Goal: Task Accomplishment & Management: Manage account settings

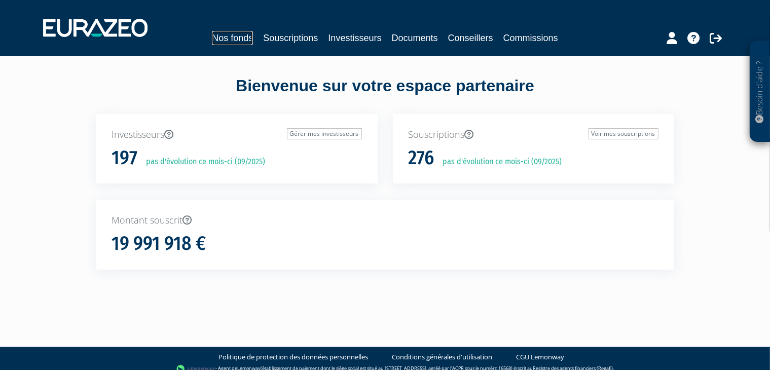
click at [243, 40] on link "Nos fonds" at bounding box center [232, 38] width 41 height 14
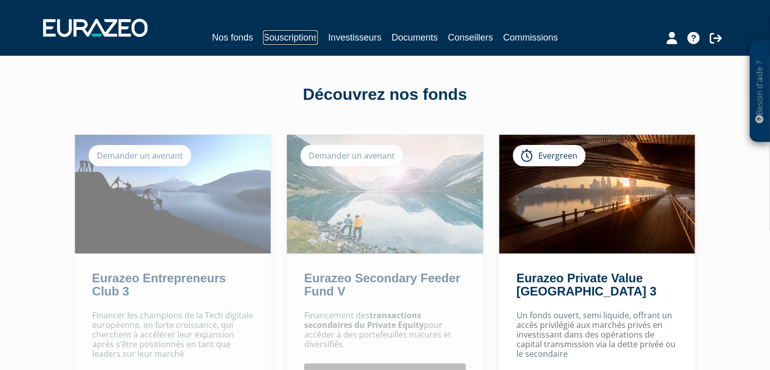
click at [288, 32] on link "Souscriptions" at bounding box center [290, 37] width 55 height 14
click at [292, 36] on link "Souscriptions" at bounding box center [290, 37] width 55 height 14
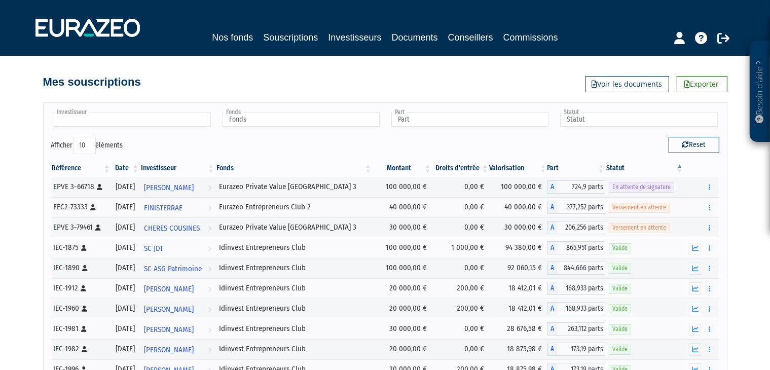
click at [168, 119] on input "text" at bounding box center [132, 119] width 157 height 15
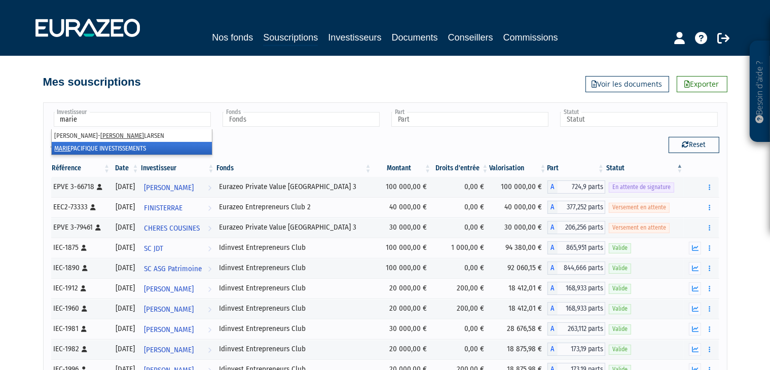
type input "marie"
click at [119, 146] on li "MARIE PACIFIQUE INVESTISSEMENTS" at bounding box center [132, 148] width 160 height 13
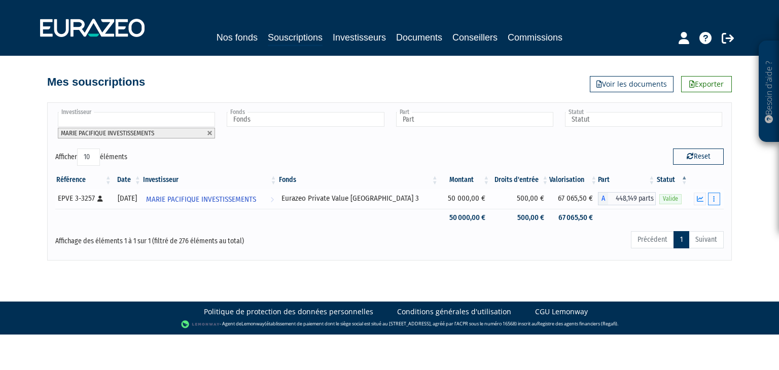
click at [713, 199] on icon "button" at bounding box center [714, 199] width 2 height 7
click at [699, 200] on icon "button" at bounding box center [699, 199] width 7 height 7
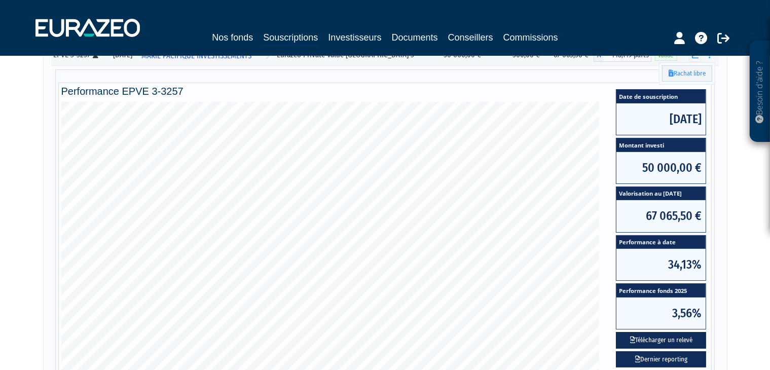
scroll to position [126, 0]
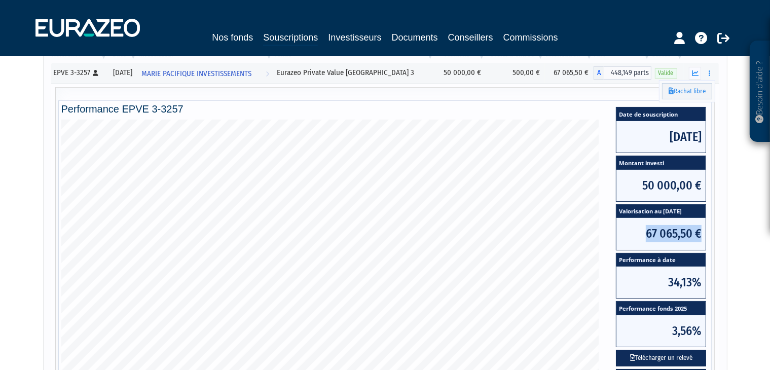
drag, startPoint x: 648, startPoint y: 232, endPoint x: 702, endPoint y: 232, distance: 53.2
click at [702, 232] on span "67 065,50 €" at bounding box center [660, 233] width 89 height 31
drag, startPoint x: 702, startPoint y: 232, endPoint x: 639, endPoint y: 232, distance: 62.3
click at [639, 232] on span "67 065,50 €" at bounding box center [660, 233] width 89 height 31
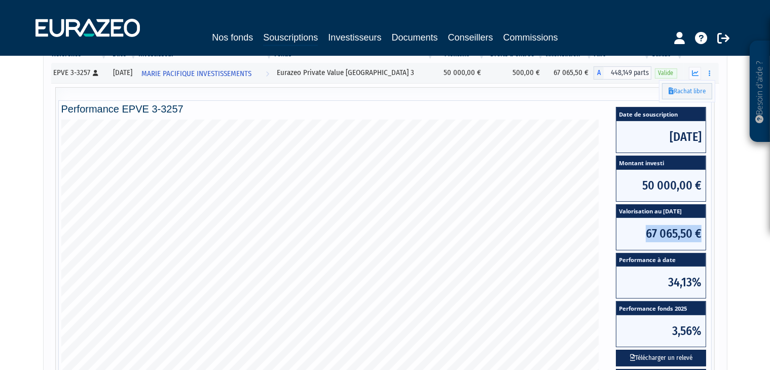
click at [639, 232] on span "67 065,50 €" at bounding box center [660, 233] width 89 height 31
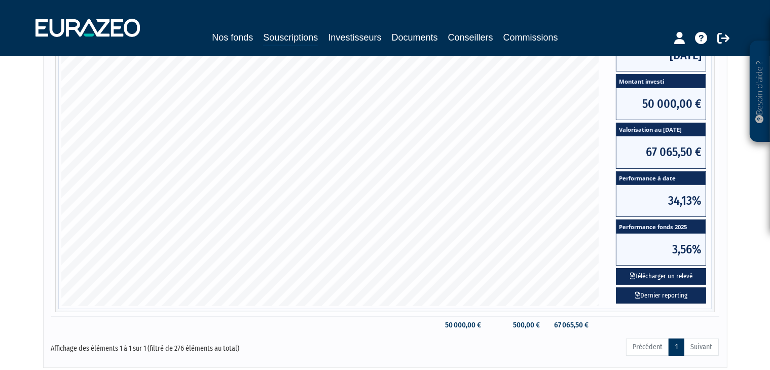
scroll to position [227, 0]
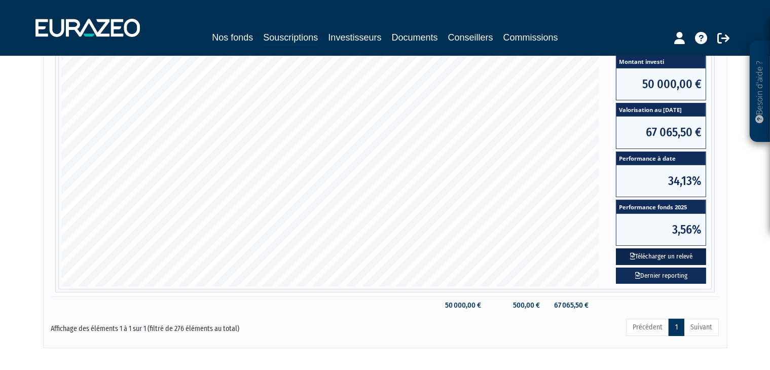
click at [679, 255] on button "Télécharger un relevé" at bounding box center [661, 256] width 90 height 17
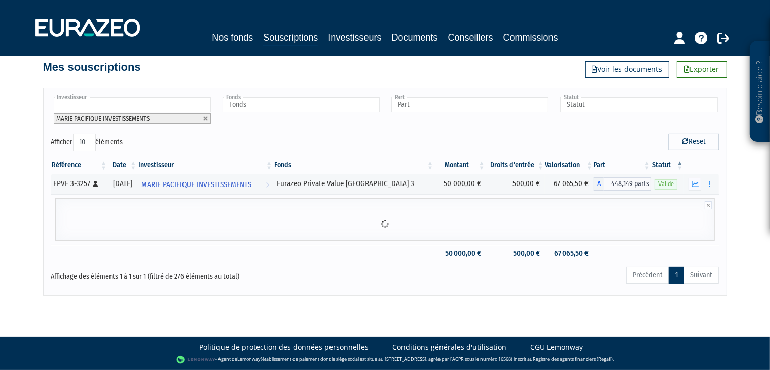
scroll to position [0, 0]
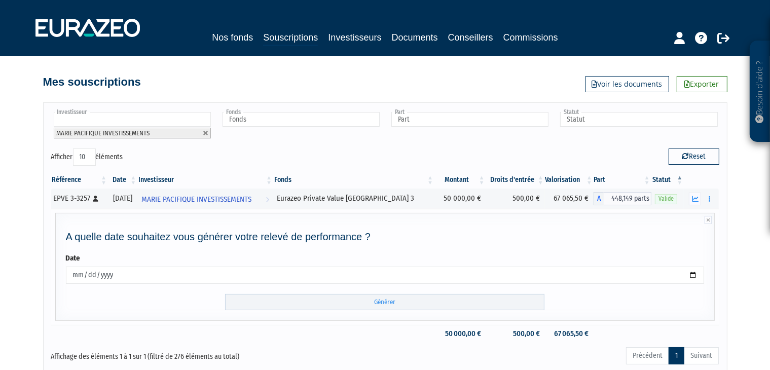
click at [378, 270] on input "2025-09-18" at bounding box center [385, 275] width 639 height 17
type input "2025-09-30"
type input "2025-06-30"
click at [467, 281] on input "2025-06-30" at bounding box center [385, 275] width 639 height 17
click at [403, 299] on input "Générer" at bounding box center [384, 302] width 319 height 17
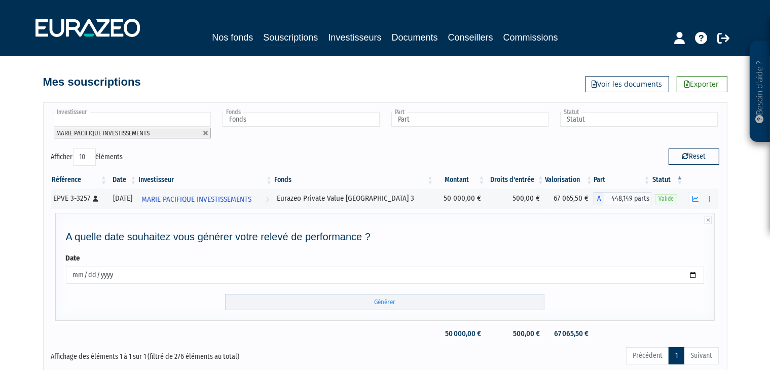
click at [229, 274] on input "2025-06-30" at bounding box center [385, 275] width 639 height 17
click at [278, 299] on input "Générer" at bounding box center [384, 302] width 319 height 17
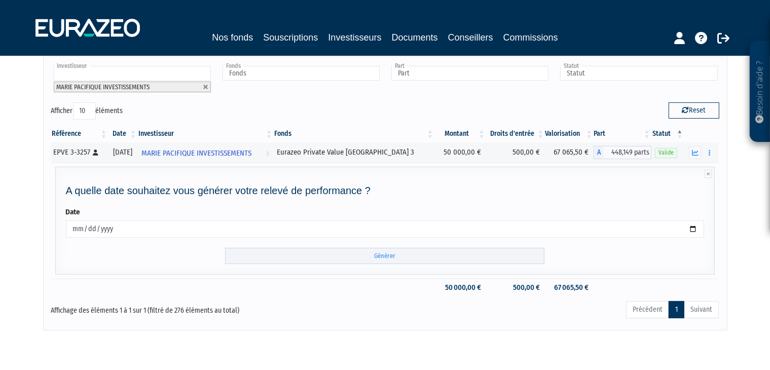
scroll to position [28, 0]
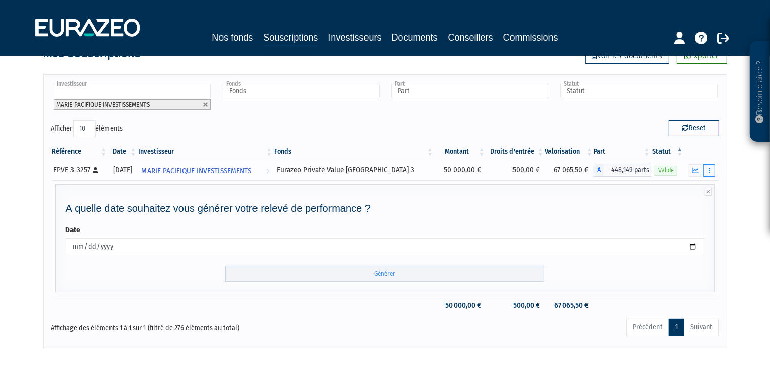
click at [709, 169] on icon "button" at bounding box center [710, 170] width 2 height 7
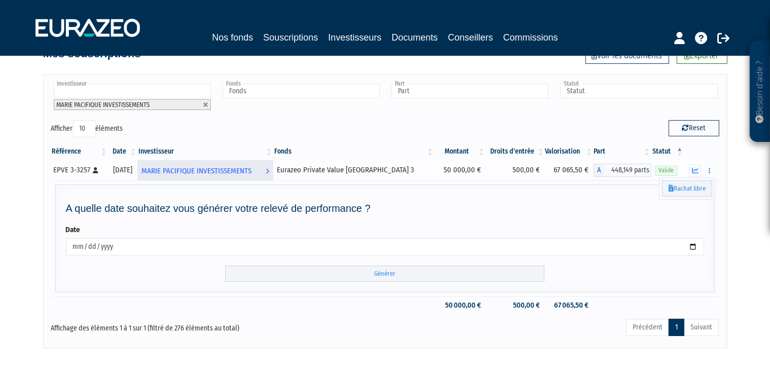
click at [224, 169] on span "MARIE PACIFIQUE INVESTISSEMENTS" at bounding box center [196, 171] width 110 height 19
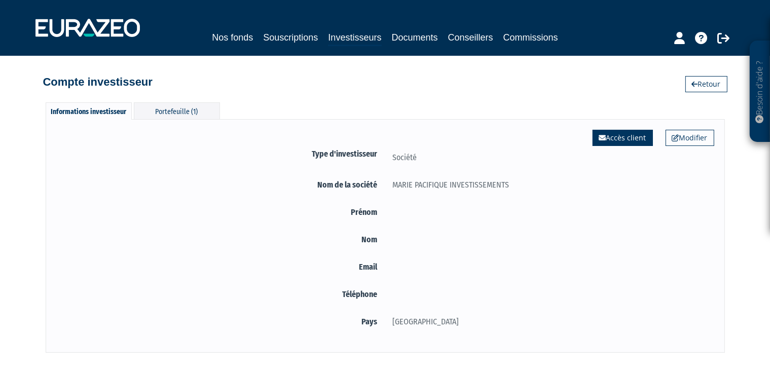
click at [619, 134] on link "Accès client" at bounding box center [623, 138] width 60 height 16
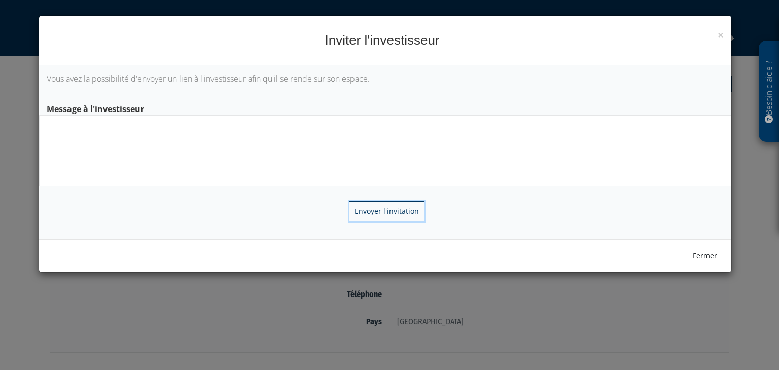
click at [383, 209] on input "Envoyer l'invitation" at bounding box center [387, 211] width 76 height 20
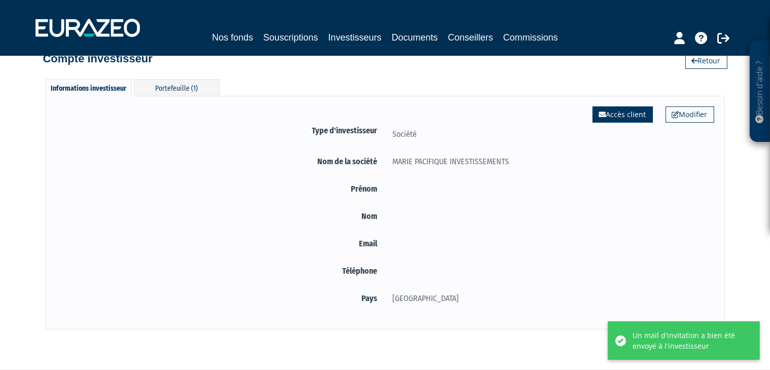
scroll to position [6, 0]
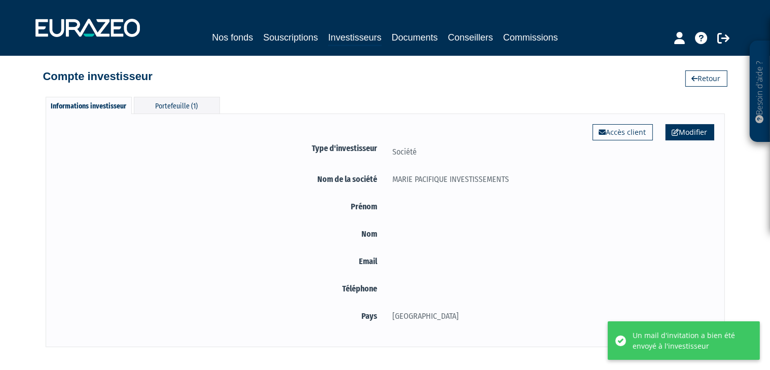
click at [691, 136] on link "Modifier" at bounding box center [690, 132] width 49 height 16
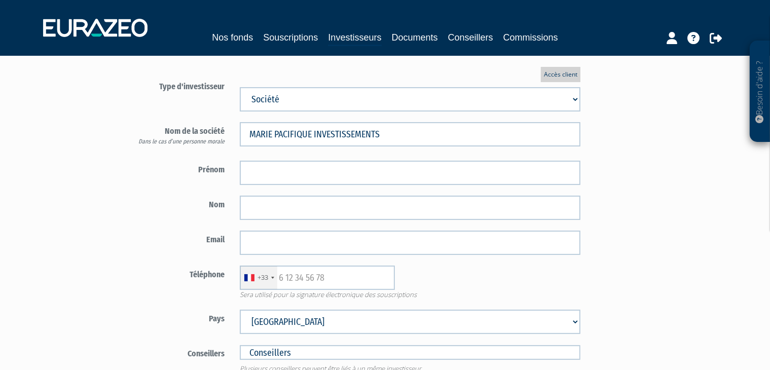
scroll to position [101, 0]
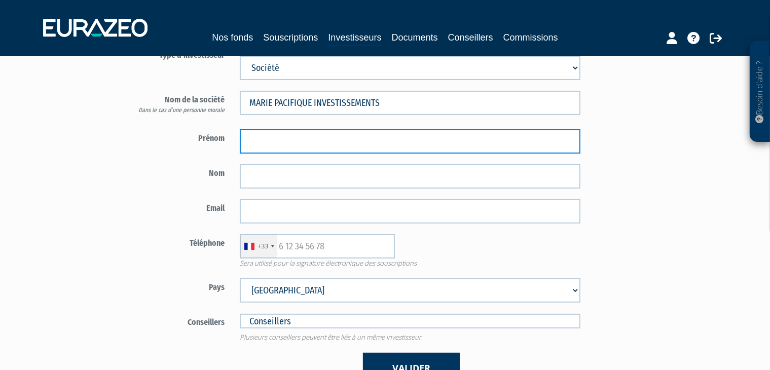
click at [326, 147] on input "text" at bounding box center [410, 141] width 341 height 24
type input "[PERSON_NAME]"
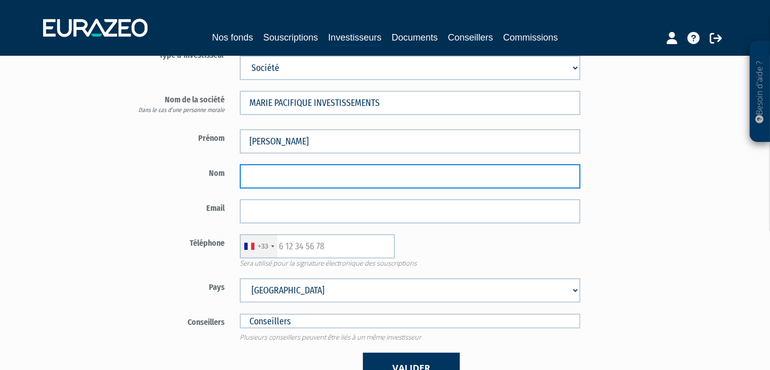
click at [317, 171] on input "text" at bounding box center [410, 176] width 341 height 24
type input "LIEVIN"
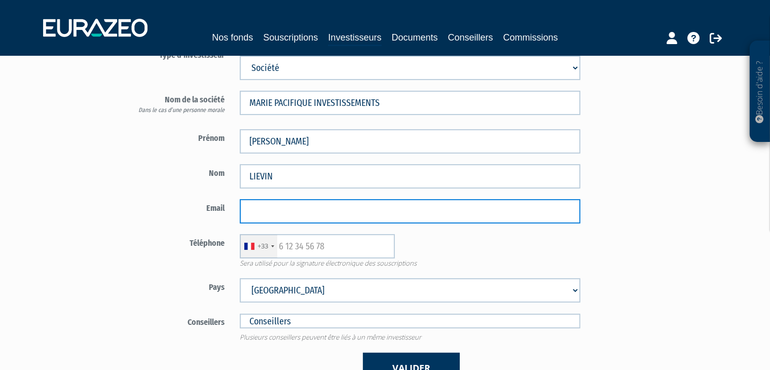
click at [287, 212] on input "email" at bounding box center [410, 211] width 341 height 24
paste input "[EMAIL_ADDRESS][DOMAIN_NAME]"
type input "[EMAIL_ADDRESS][DOMAIN_NAME]"
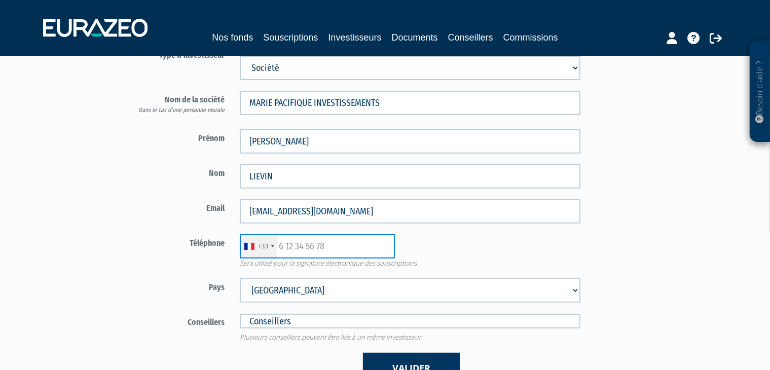
click at [285, 249] on input "text" at bounding box center [317, 246] width 155 height 24
paste input "0670758469"
click at [283, 244] on input "0670758469" at bounding box center [317, 246] width 155 height 24
type input "670758469"
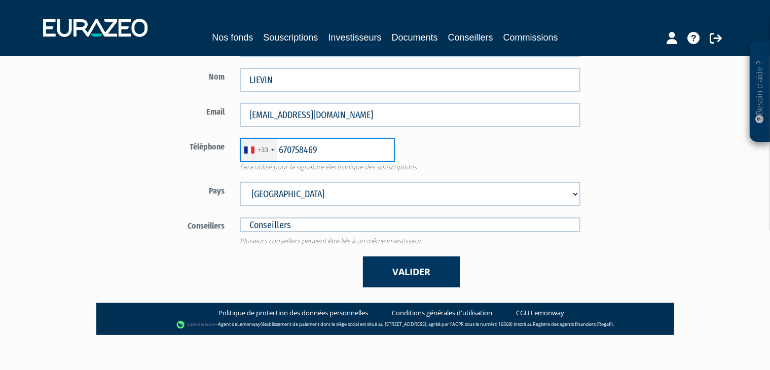
scroll to position [203, 0]
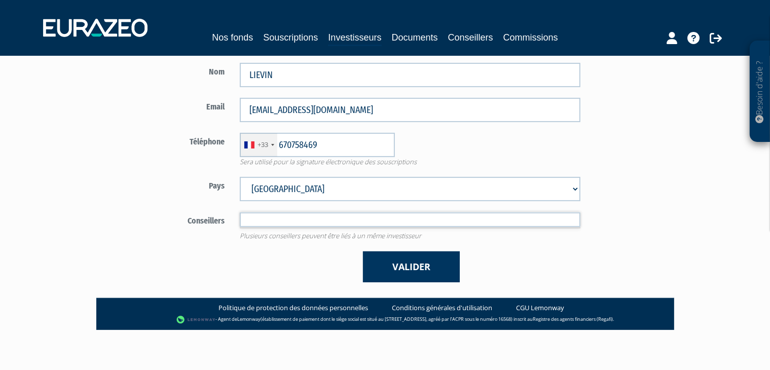
drag, startPoint x: 310, startPoint y: 222, endPoint x: 217, endPoint y: 222, distance: 93.3
click at [217, 222] on div "Conseillers Plusieurs conseillers peuvent être liés à un même investisseur" at bounding box center [351, 226] width 474 height 28
type input "Conseillers"
click at [267, 219] on input "text" at bounding box center [410, 219] width 341 height 15
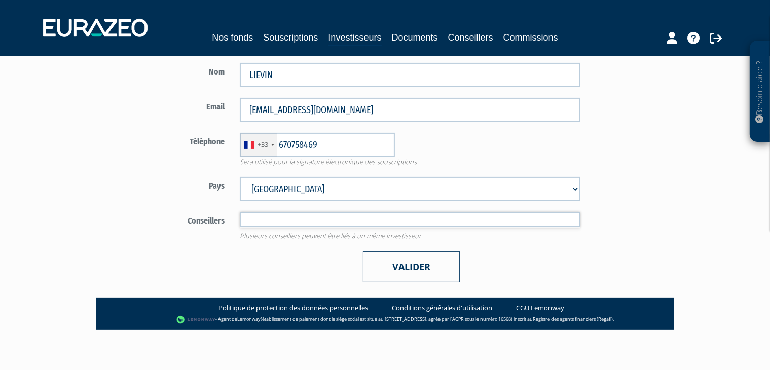
click at [400, 266] on button "Valider" at bounding box center [411, 266] width 97 height 31
type input "Conseillers"
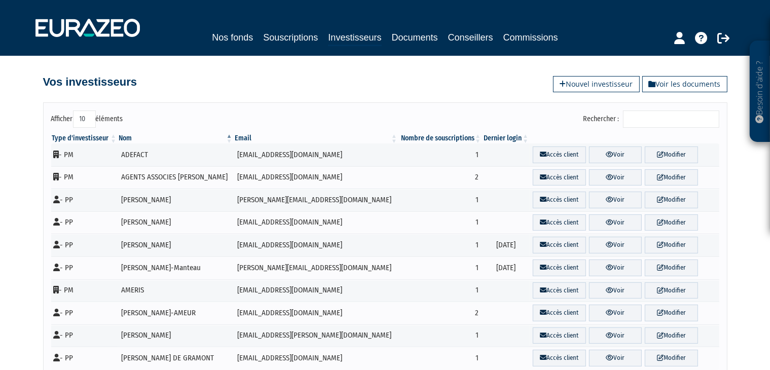
click at [669, 119] on input "Rechercher :" at bounding box center [671, 118] width 96 height 17
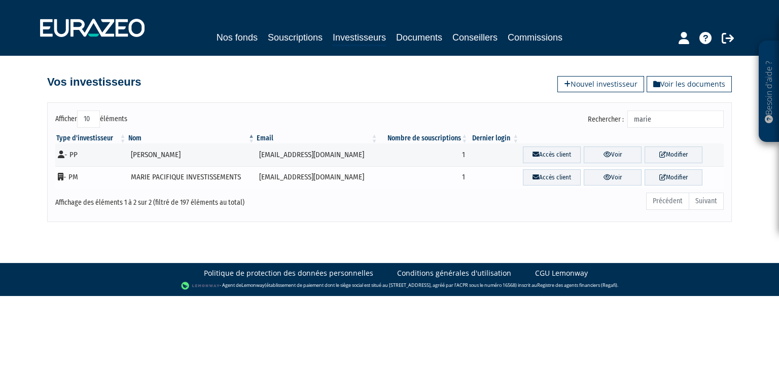
type input "marie"
click at [330, 180] on td "ppxlievin@wanadoo.fr" at bounding box center [316, 177] width 123 height 23
drag, startPoint x: 123, startPoint y: 181, endPoint x: 265, endPoint y: 179, distance: 141.4
click at [126, 181] on td "- PM" at bounding box center [91, 177] width 72 height 23
click at [635, 177] on link "Voir" at bounding box center [612, 177] width 58 height 17
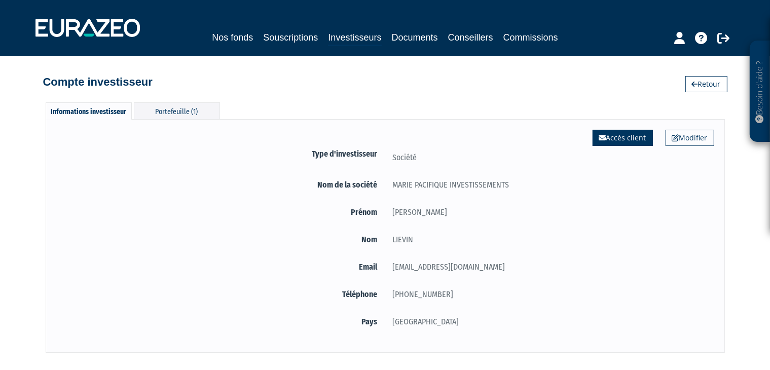
click at [638, 139] on link "Accès client" at bounding box center [623, 138] width 60 height 16
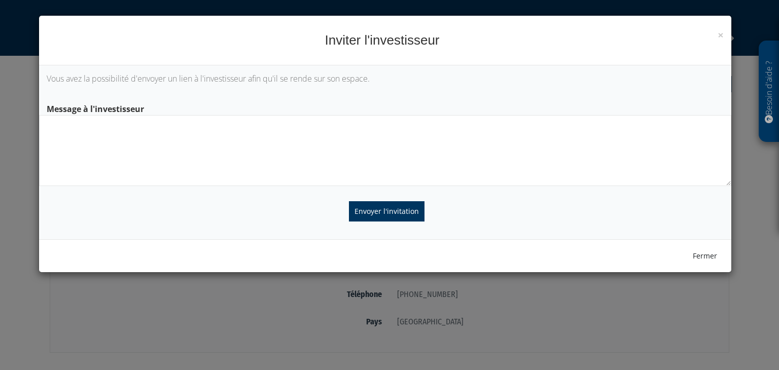
click at [84, 174] on textarea at bounding box center [385, 150] width 692 height 71
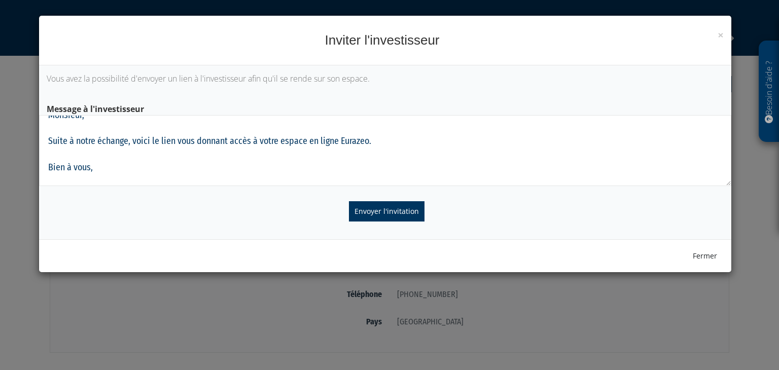
scroll to position [20, 0]
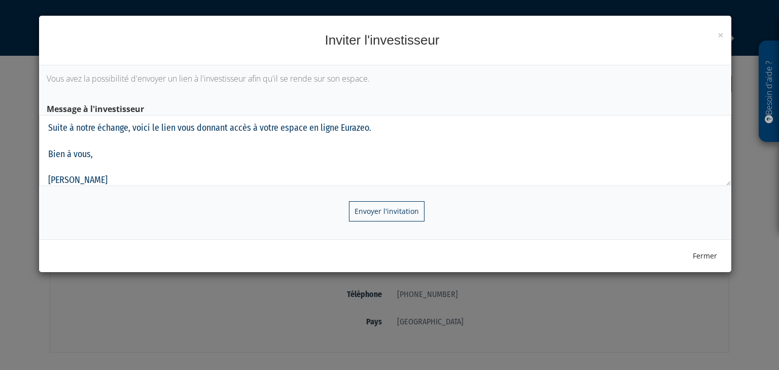
type textarea "Monsieur, Suite à notre échange, voici le lien vous donnant accès à votre espac…"
click at [390, 210] on input "Envoyer l'invitation" at bounding box center [387, 211] width 76 height 20
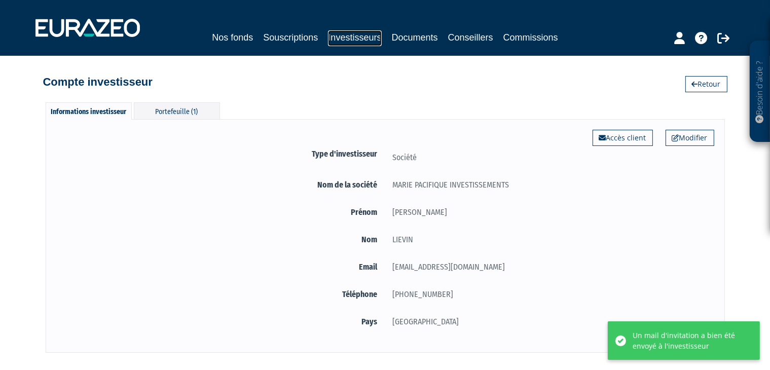
click at [365, 38] on link "Investisseurs" at bounding box center [354, 38] width 53 height 16
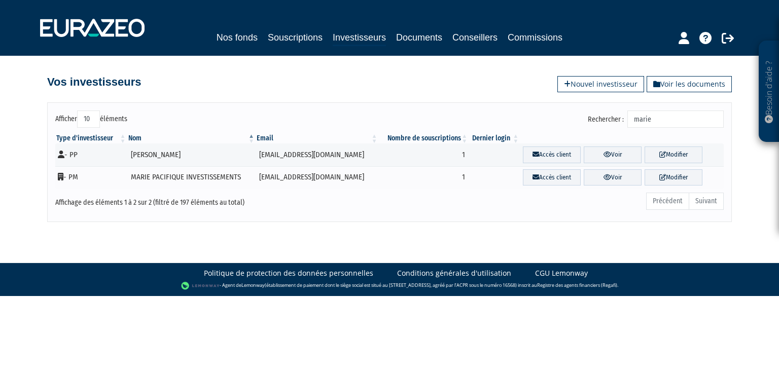
drag, startPoint x: 671, startPoint y: 119, endPoint x: 562, endPoint y: 137, distance: 110.5
click at [562, 137] on div "Afficher 10 25 50 100 éléments Rechercher : marie Type d'investisseur Nom Email…" at bounding box center [389, 161] width 668 height 103
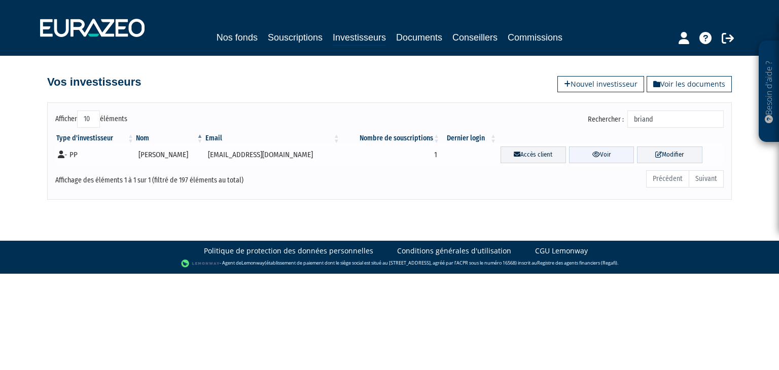
type input "briand"
click at [608, 157] on link "Voir" at bounding box center [601, 154] width 65 height 17
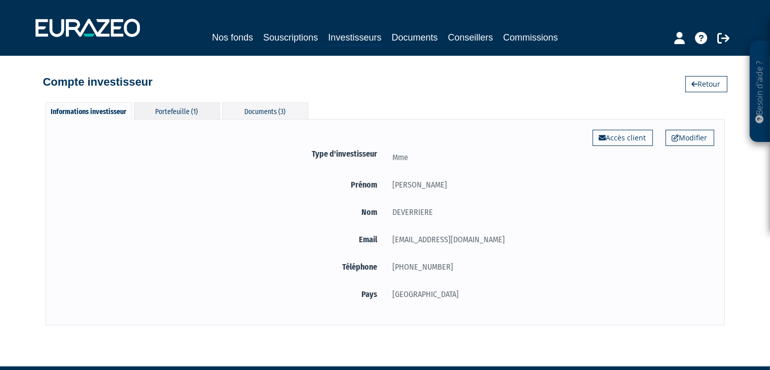
click at [176, 113] on div "Portefeuille (1)" at bounding box center [177, 110] width 86 height 17
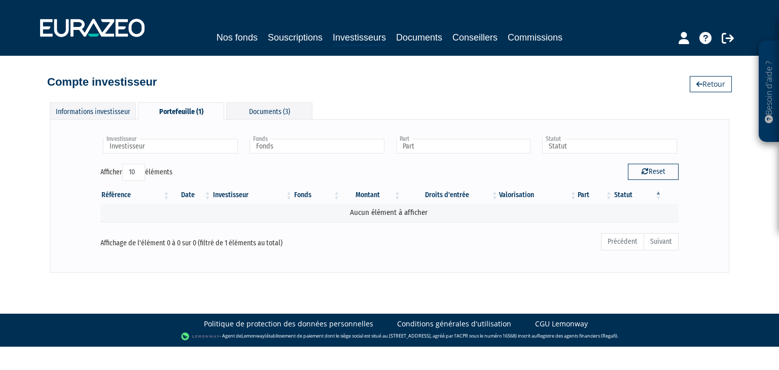
click at [186, 110] on div "Portefeuille (1)" at bounding box center [181, 110] width 86 height 17
click at [93, 104] on div "Informations investisseur" at bounding box center [93, 110] width 86 height 17
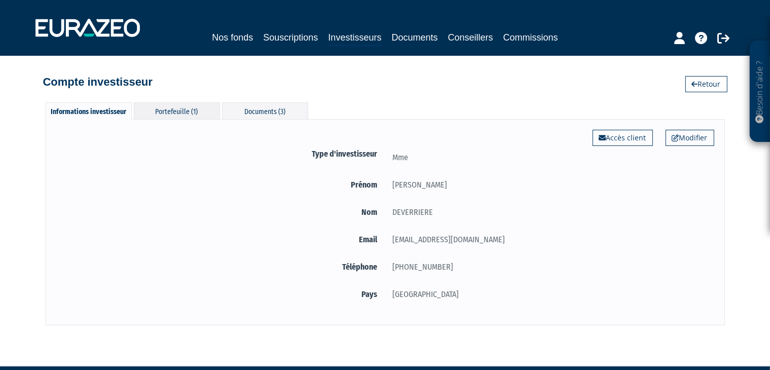
click at [149, 108] on div "Portefeuille (1)" at bounding box center [177, 110] width 86 height 17
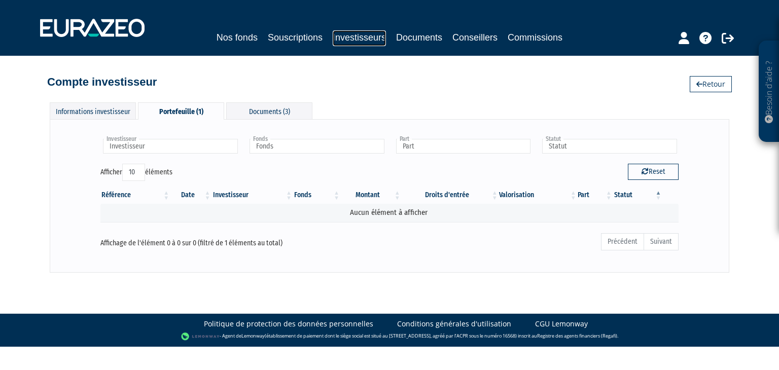
click at [360, 39] on link "Investisseurs" at bounding box center [359, 38] width 53 height 16
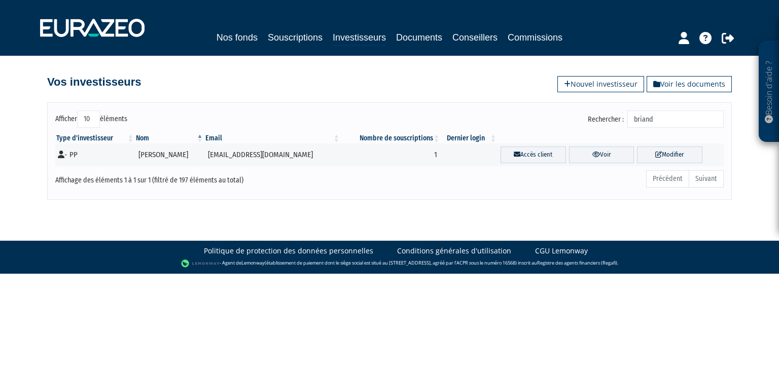
click at [657, 119] on input "briand" at bounding box center [675, 118] width 96 height 17
drag, startPoint x: 673, startPoint y: 117, endPoint x: 539, endPoint y: 115, distance: 133.8
click at [539, 115] on div "Rechercher : [PERSON_NAME]" at bounding box center [560, 120] width 326 height 20
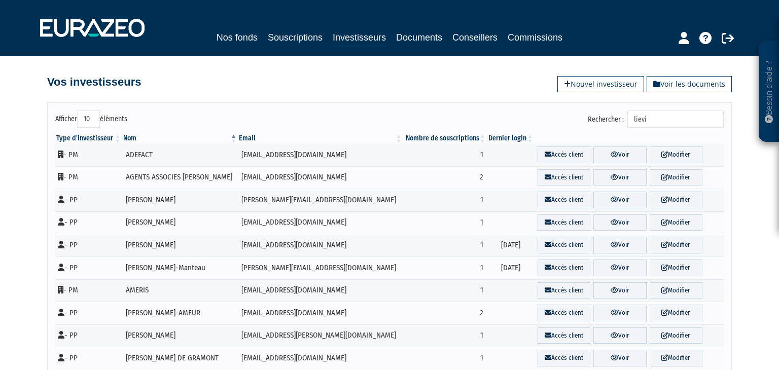
type input "lievin"
